Goal: Transaction & Acquisition: Purchase product/service

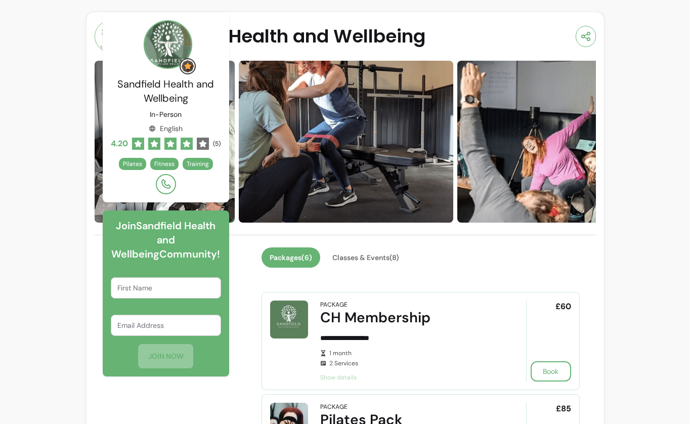
scroll to position [442, 0]
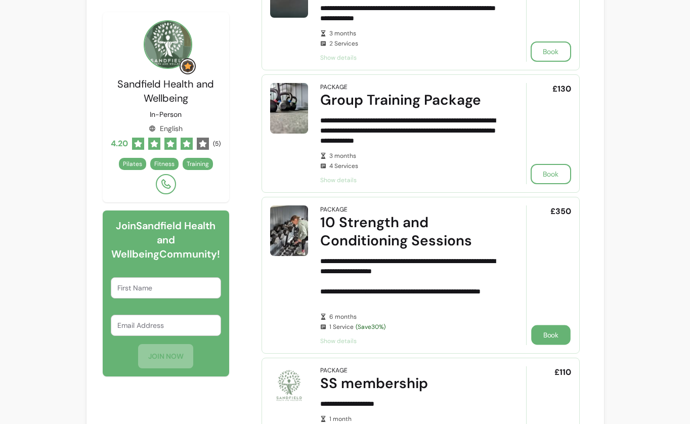
click at [536, 335] on button "Book" at bounding box center [550, 335] width 39 height 20
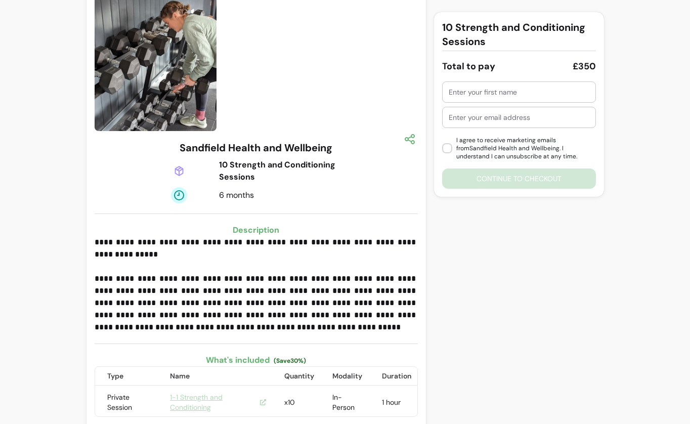
scroll to position [41, 0]
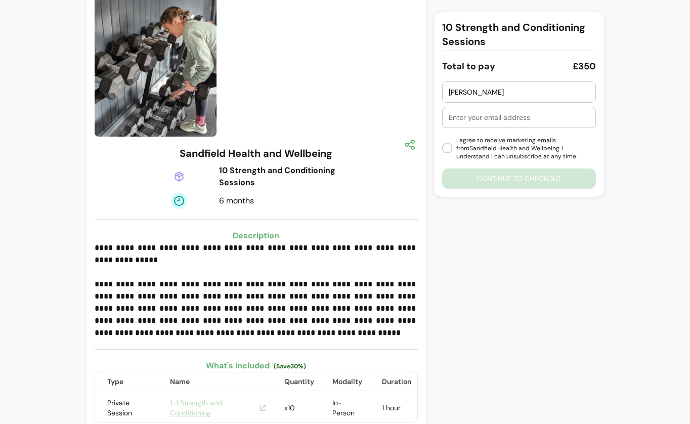
type input "LISA"
type input "L"
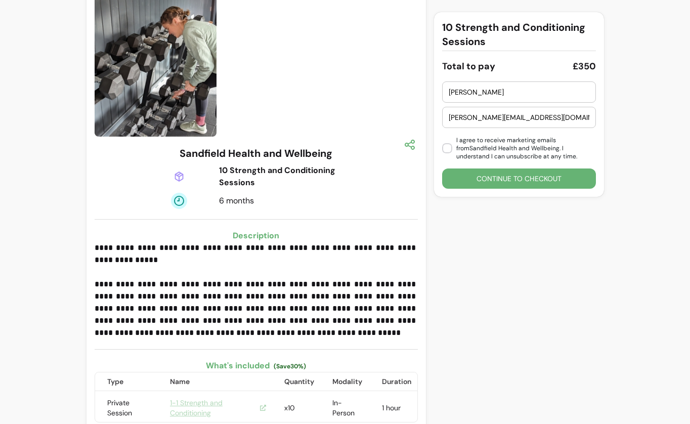
click at [479, 117] on input "lisa.futurte@hotmail.co.uk" at bounding box center [519, 117] width 141 height 10
type input "lisa.future@hotmail.co.uk"
click at [465, 91] on input "LISA" at bounding box center [519, 92] width 141 height 10
type input "Lisa"
click at [526, 213] on div "10 Strength and Conditioning Sessions Total to pay £350 Lisa lisa.future@hotmai…" at bounding box center [519, 210] width 170 height 478
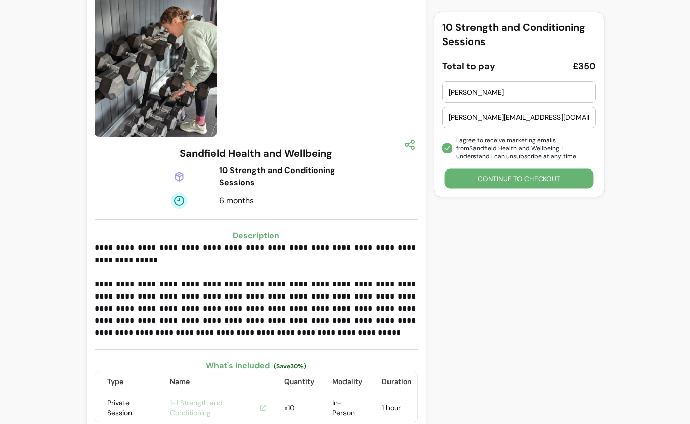
click at [479, 176] on button "Continue to checkout" at bounding box center [518, 179] width 149 height 20
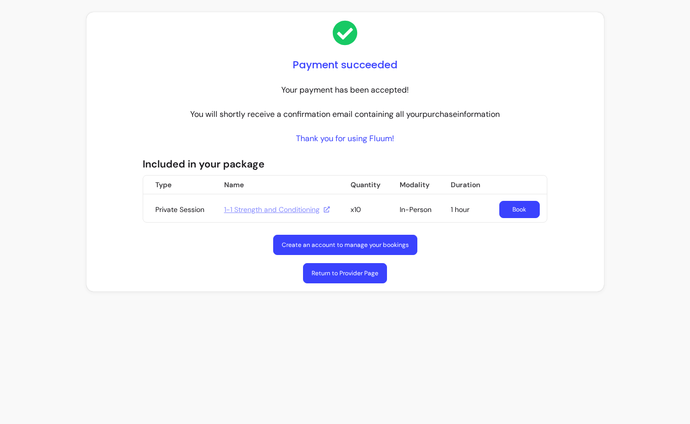
click at [400, 243] on link "Create an account to manage your bookings" at bounding box center [345, 245] width 144 height 20
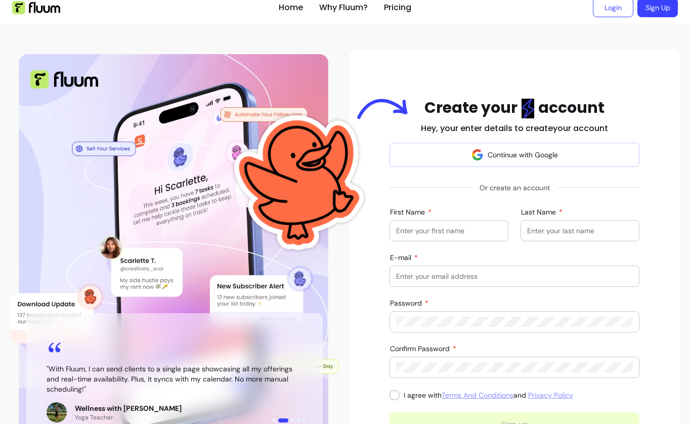
scroll to position [8, 0]
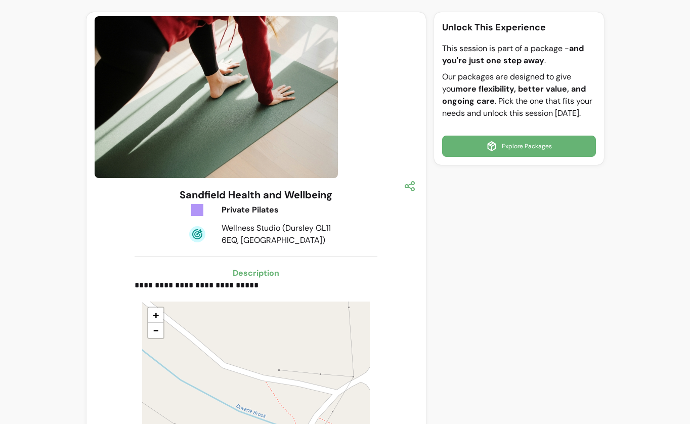
click at [475, 275] on div "Unlock This Experience This session is part of a package - and you're just one …" at bounding box center [519, 309] width 170 height 594
click at [502, 147] on link "Explore Packages" at bounding box center [519, 146] width 154 height 21
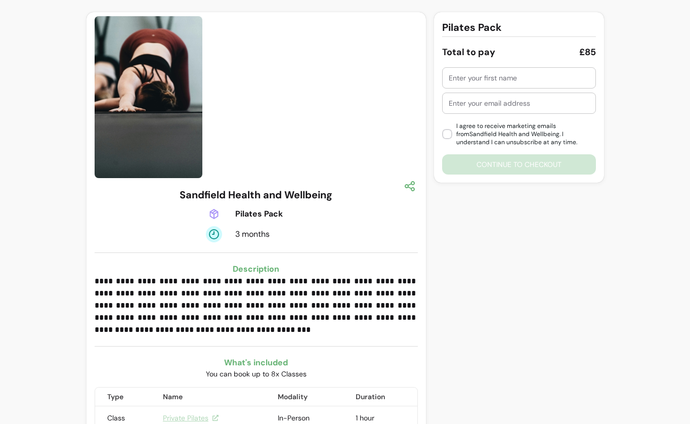
scroll to position [83, 0]
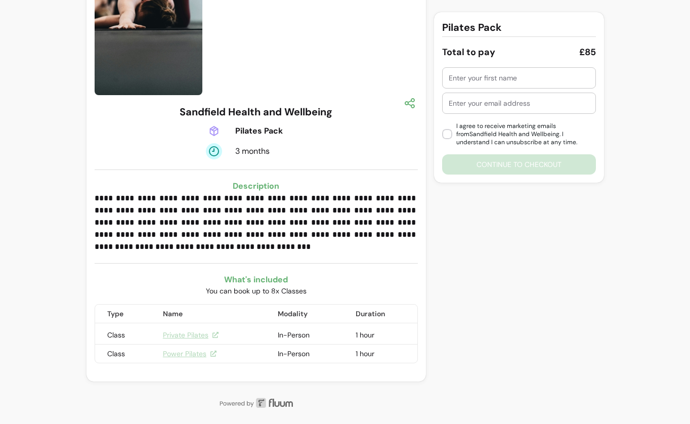
click at [584, 254] on div "Pilates Pack Total to pay £85 I agree to receive marketing emails from Sandfiel…" at bounding box center [519, 159] width 170 height 460
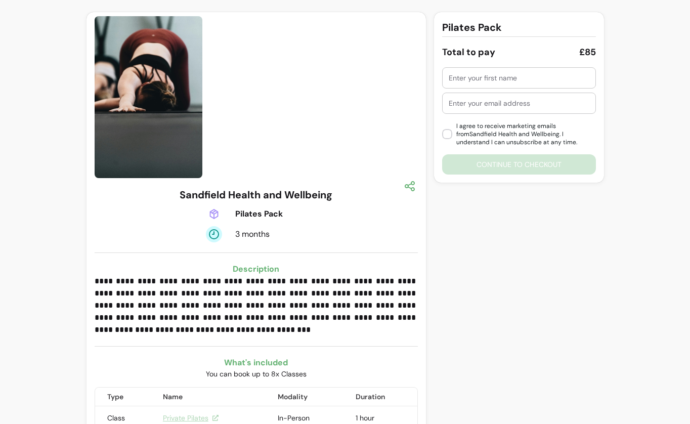
scroll to position [0, 0]
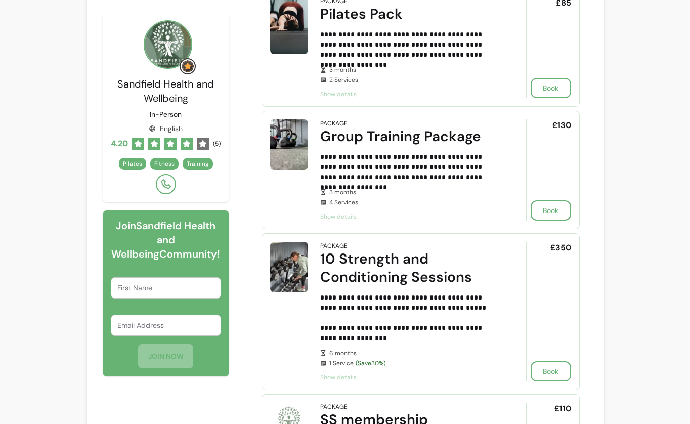
scroll to position [412, 0]
